Goal: Contribute content

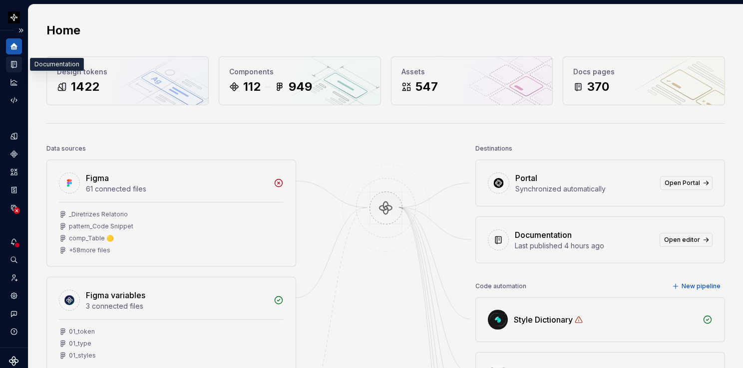
click at [14, 65] on icon "Documentation" at bounding box center [15, 64] width 4 height 5
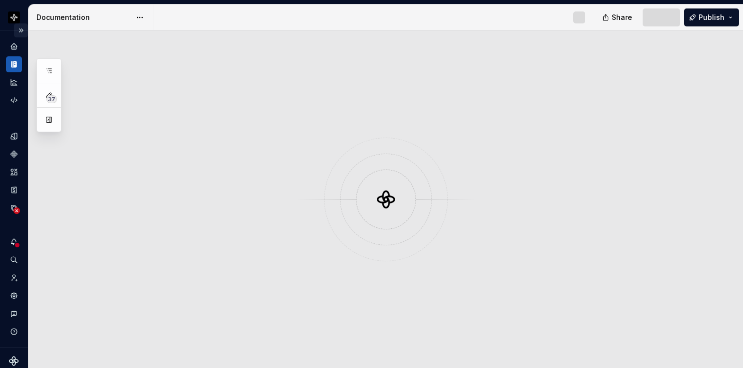
click at [15, 31] on button "Expand sidebar" at bounding box center [21, 30] width 14 height 14
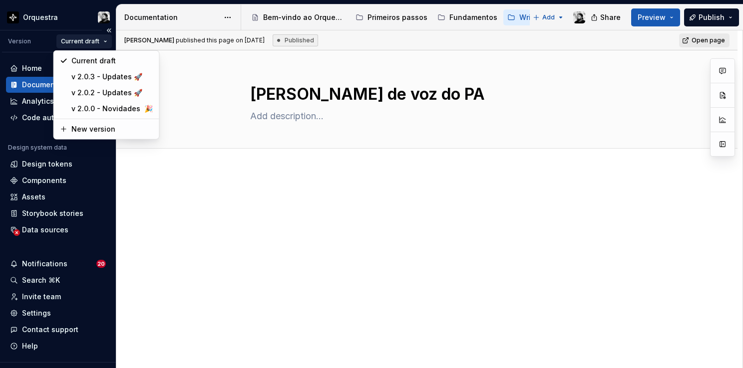
click at [91, 40] on html "Orquestra Version Current draft Home Documentation Analytics Code automation De…" at bounding box center [371, 184] width 743 height 368
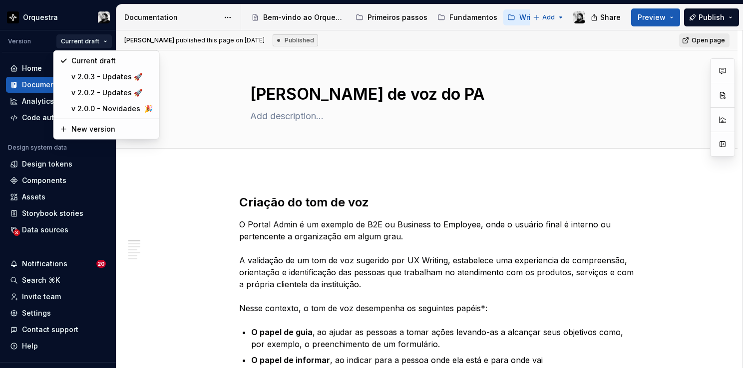
click at [193, 23] on html "Orquestra Version Current draft Home Documentation Analytics Code automation De…" at bounding box center [371, 184] width 743 height 368
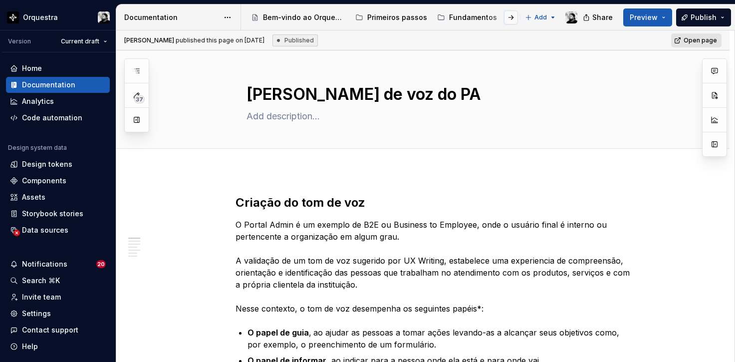
click at [688, 38] on span "Open page" at bounding box center [700, 40] width 33 height 8
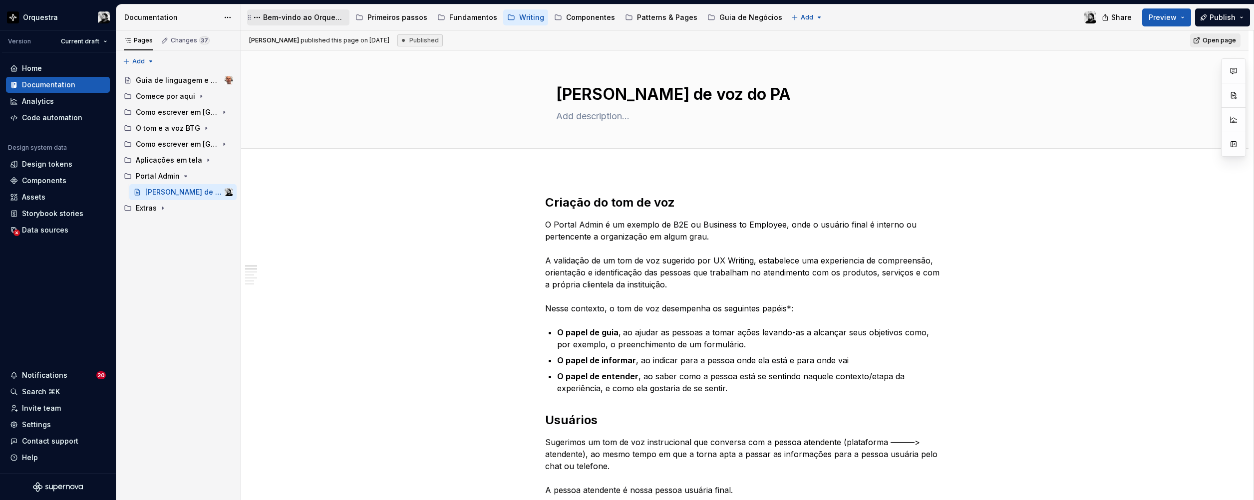
click at [295, 20] on div "Bem-vindo ao Orquestra!" at bounding box center [304, 17] width 82 height 10
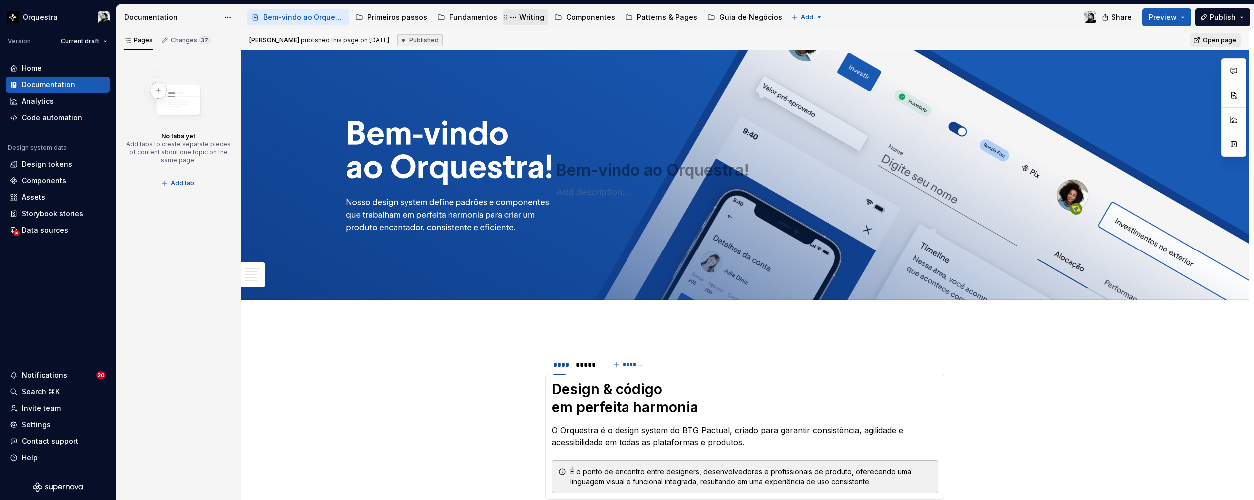
click at [524, 16] on div "Writing" at bounding box center [531, 17] width 25 height 10
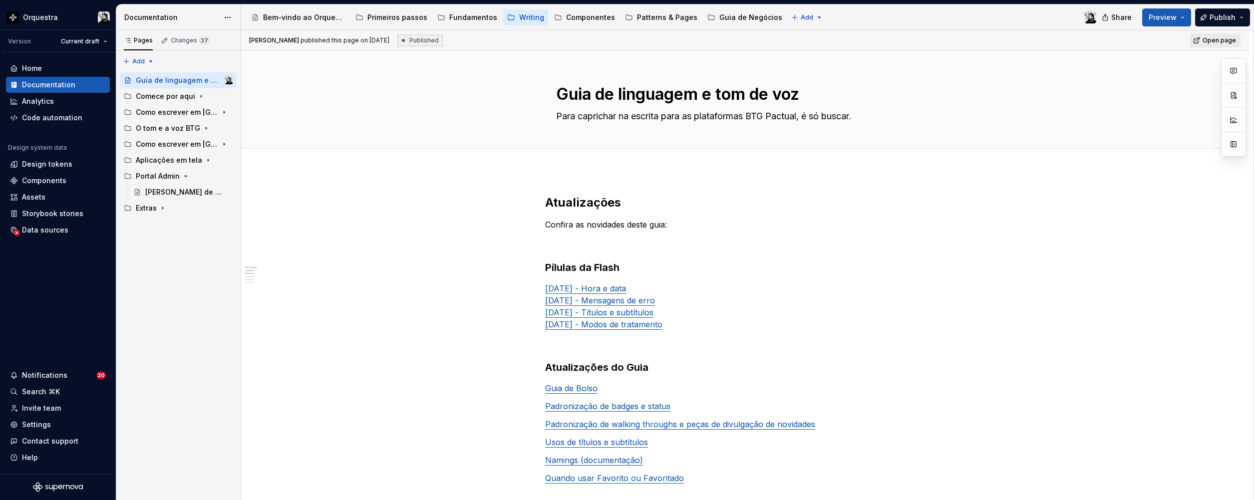
type textarea "*"
